Goal: Use online tool/utility: Utilize a website feature to perform a specific function

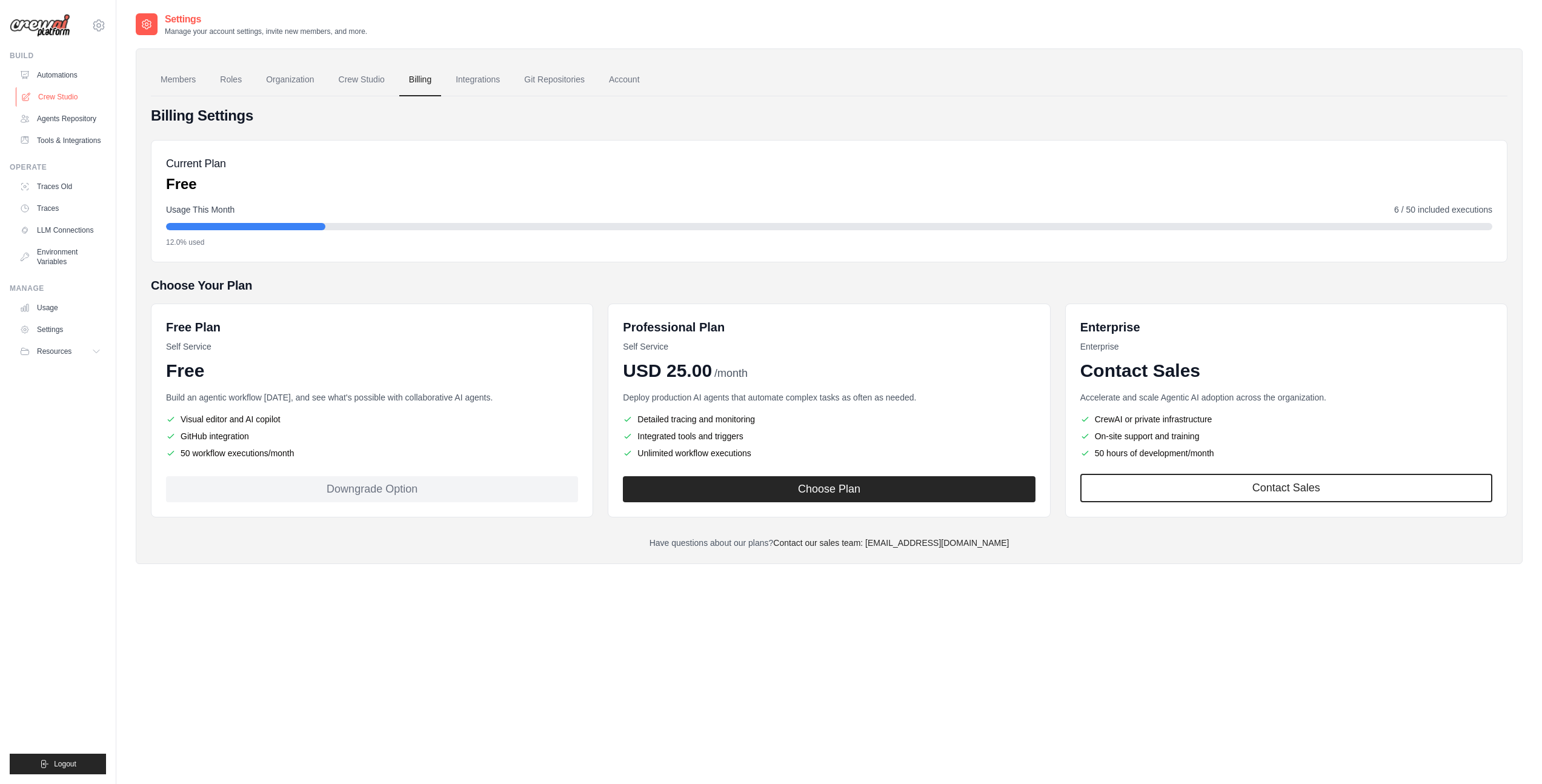
click at [55, 93] on link "Crew Studio" at bounding box center [62, 97] width 92 height 19
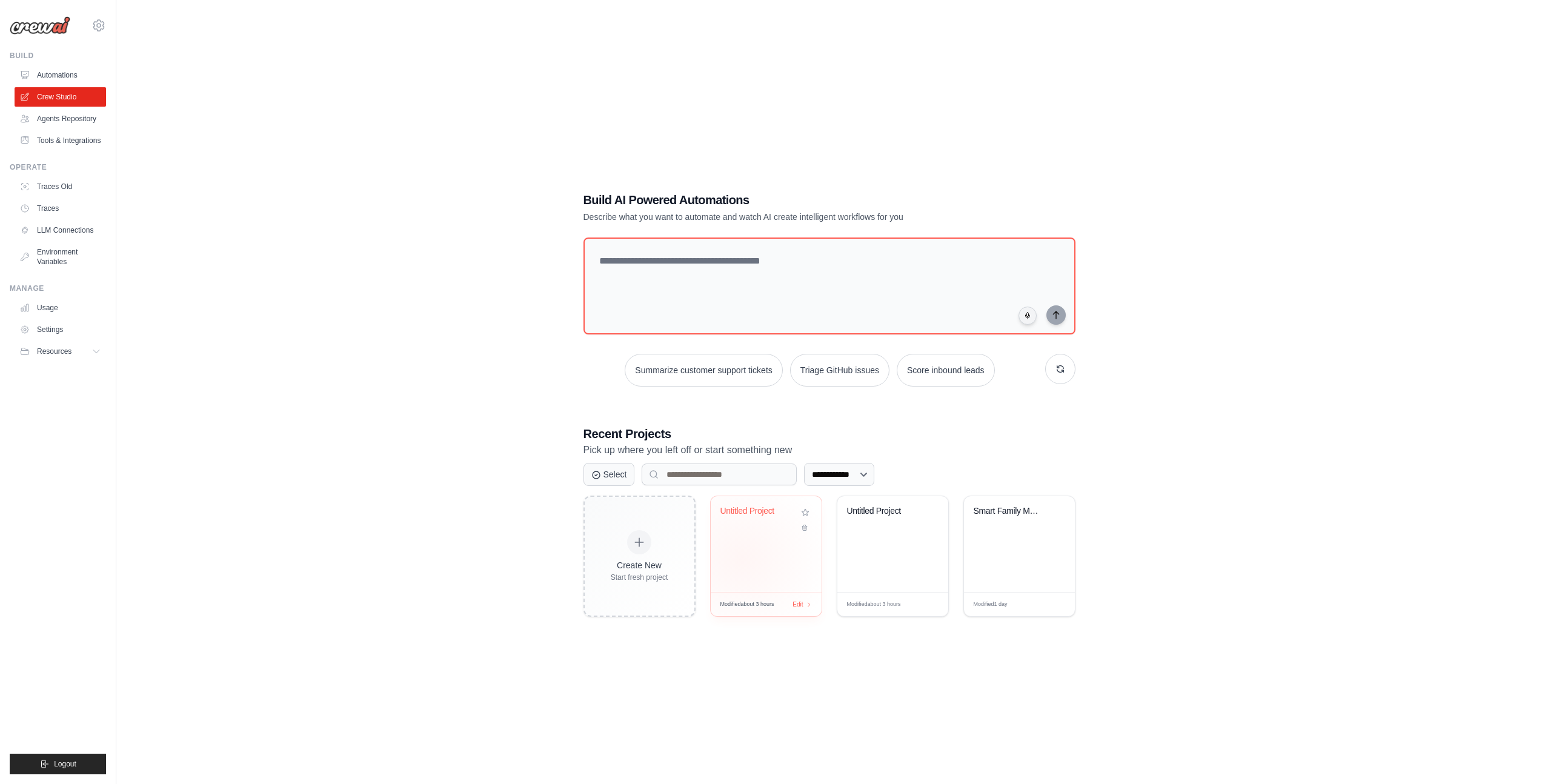
click at [742, 559] on div "Untitled Project" at bounding box center [766, 544] width 111 height 96
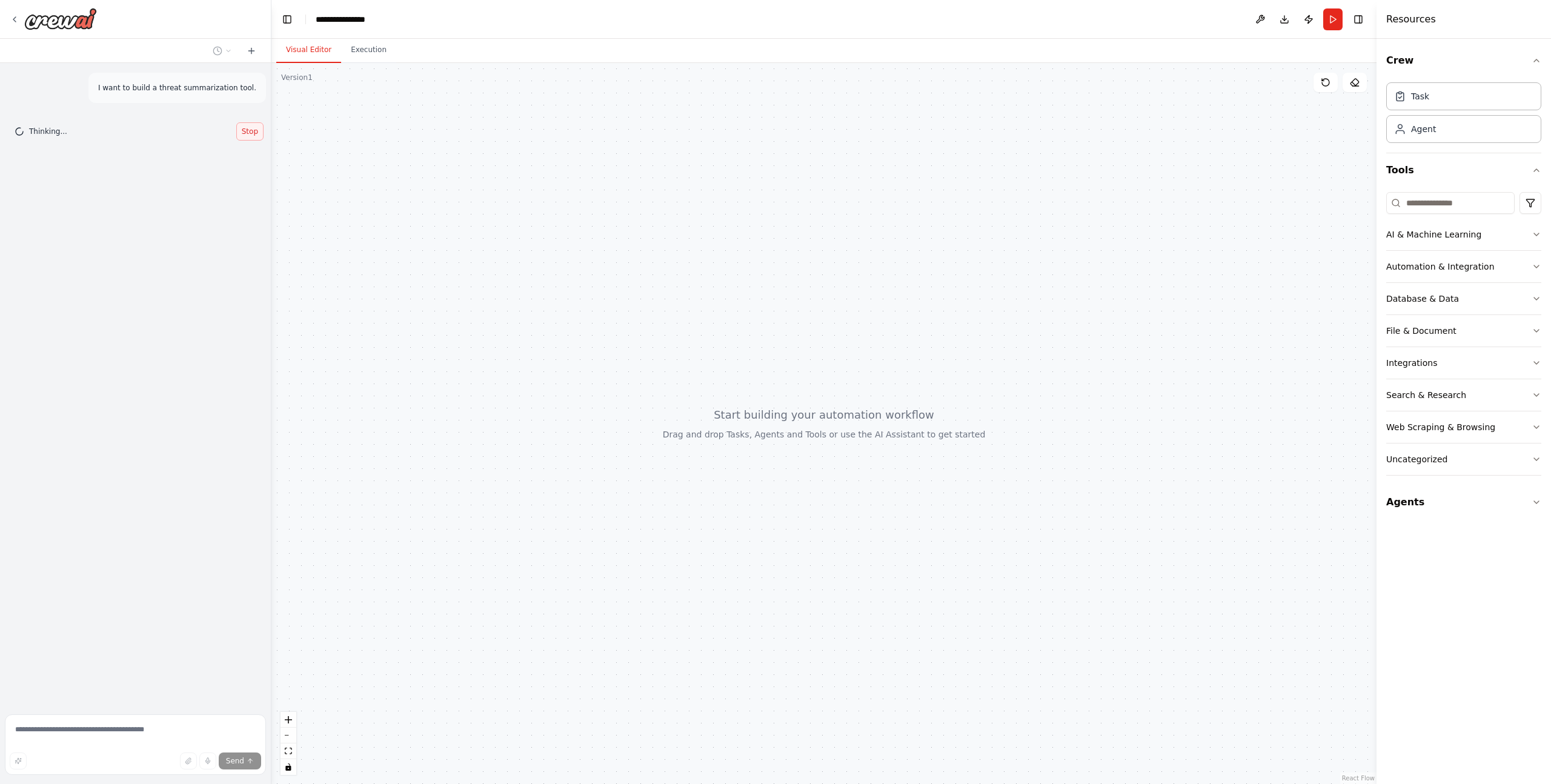
click at [250, 133] on span "Stop" at bounding box center [250, 131] width 16 height 10
click at [241, 762] on span "Send" at bounding box center [235, 761] width 18 height 10
